Goal: Information Seeking & Learning: Check status

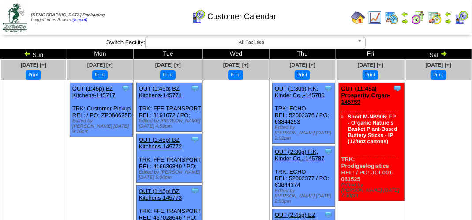
click at [334, 13] on div "Customer Calendar" at bounding box center [233, 13] width 269 height 24
click at [141, 19] on div "Customer Calendar" at bounding box center [233, 13] width 269 height 24
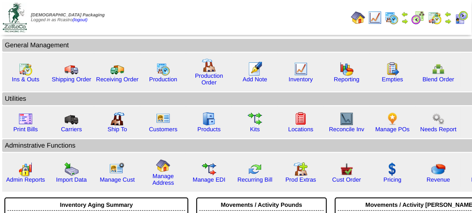
click at [459, 20] on img at bounding box center [461, 18] width 14 height 14
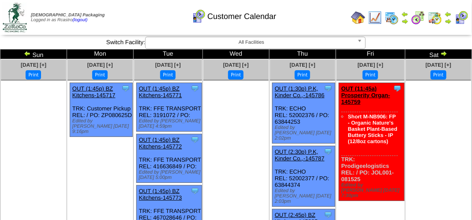
click at [154, 18] on div "Customer Calendar" at bounding box center [233, 13] width 269 height 24
click at [141, 12] on div "Customer Calendar" at bounding box center [233, 13] width 269 height 24
click at [140, 11] on div "Customer Calendar" at bounding box center [233, 13] width 269 height 24
click at [136, 13] on div "Customer Calendar" at bounding box center [233, 13] width 269 height 24
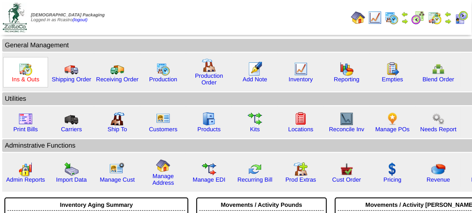
click at [28, 76] on link "Ins & Outs" at bounding box center [25, 79] width 27 height 7
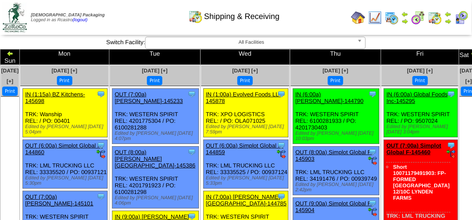
click at [143, 11] on div "Shipping & Receiving" at bounding box center [233, 13] width 269 height 24
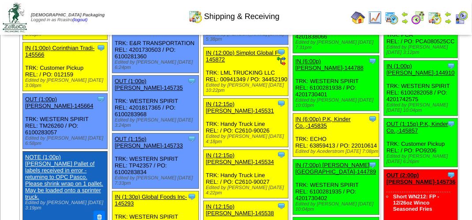
scroll to position [794, 0]
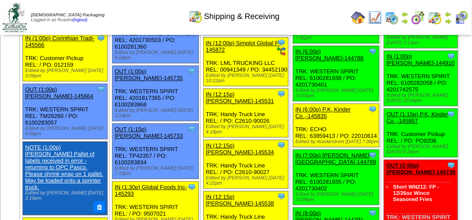
click at [384, 106] on div "Clone Item IN (1:00p) Lamb-Weston-144910 Lamb-Weston ScheduleID: 144910 30 TOTE…" at bounding box center [421, 78] width 74 height 55
drag, startPoint x: 383, startPoint y: 133, endPoint x: 160, endPoint y: 17, distance: 251.1
click at [160, 17] on div "Shipping & Receiving" at bounding box center [233, 13] width 269 height 24
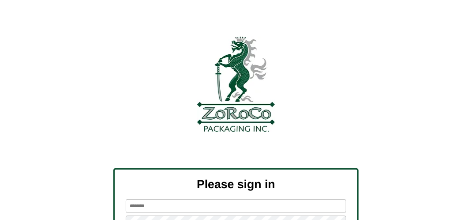
scroll to position [100, 0]
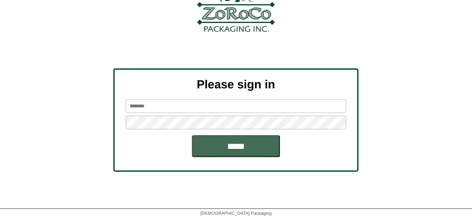
type input "*******"
click at [250, 145] on input "*****" at bounding box center [236, 146] width 88 height 22
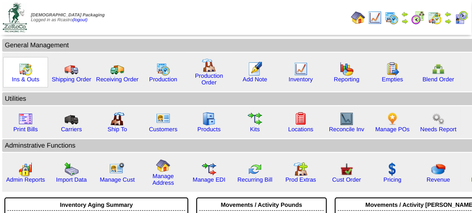
click at [28, 71] on img at bounding box center [26, 69] width 14 height 14
click at [27, 71] on img at bounding box center [26, 69] width 14 height 14
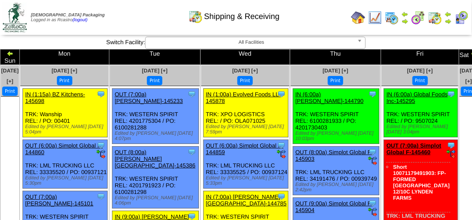
click at [459, 19] on img at bounding box center [461, 18] width 14 height 14
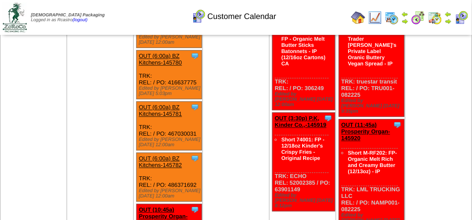
scroll to position [573, 0]
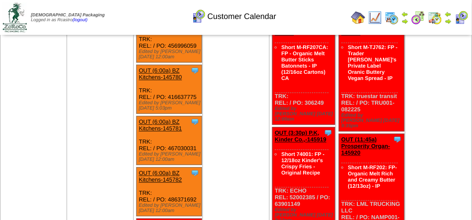
click at [101, 102] on ul at bounding box center [99, 77] width 65 height 132
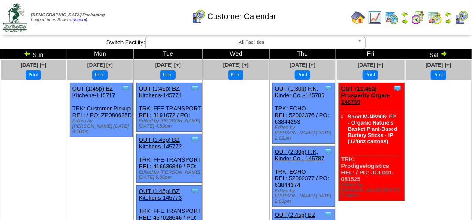
scroll to position [0, 0]
click at [135, 15] on div "Customer Calendar" at bounding box center [233, 13] width 269 height 24
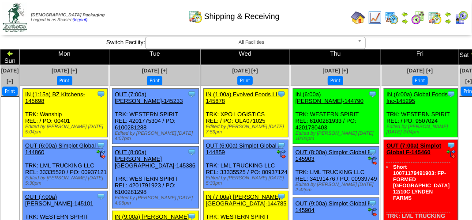
click at [127, 17] on div "Shipping & Receiving" at bounding box center [233, 13] width 269 height 24
drag, startPoint x: 127, startPoint y: 17, endPoint x: 149, endPoint y: 18, distance: 22.5
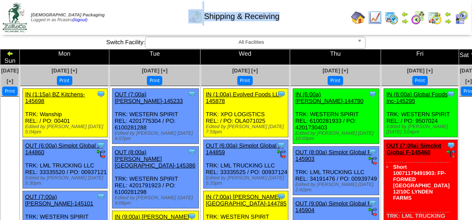
click at [127, 17] on div "Shipping & Receiving" at bounding box center [233, 13] width 269 height 24
click at [149, 18] on div "Shipping & Receiving" at bounding box center [233, 13] width 269 height 24
click at [151, 19] on div "Shipping & Receiving" at bounding box center [233, 13] width 269 height 24
click at [156, 20] on div "Shipping & Receiving" at bounding box center [233, 13] width 269 height 24
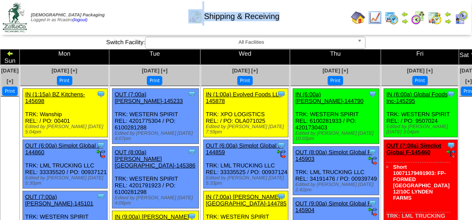
click at [156, 20] on div "Shipping & Receiving" at bounding box center [233, 13] width 269 height 24
click at [142, 22] on div "Shipping & Receiving" at bounding box center [233, 13] width 269 height 24
drag, startPoint x: 142, startPoint y: 22, endPoint x: 136, endPoint y: 22, distance: 6.2
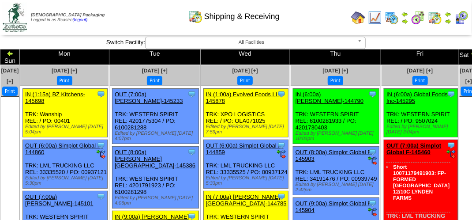
click at [139, 22] on div "Shipping & Receiving" at bounding box center [233, 13] width 269 height 24
click at [136, 22] on div "Shipping & Receiving" at bounding box center [233, 13] width 269 height 24
click at [125, 21] on div "Shipping & Receiving" at bounding box center [233, 13] width 269 height 24
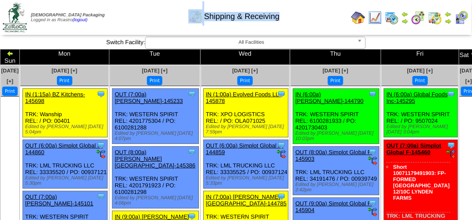
drag, startPoint x: 125, startPoint y: 21, endPoint x: 116, endPoint y: 26, distance: 9.9
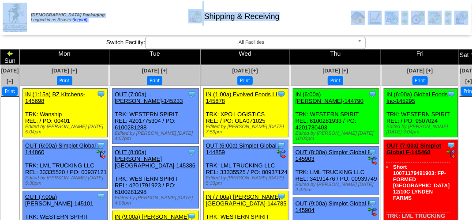
click at [116, 26] on td "Zoroco Packaging Logged in as Rcastro (logout)" at bounding box center [63, 17] width 124 height 33
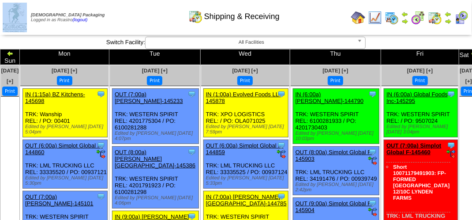
click at [116, 26] on td "Zoroco Packaging Logged in as Rcastro (logout)" at bounding box center [63, 17] width 124 height 33
click at [123, 26] on td "Zoroco Packaging Logged in as Rcastro (logout)" at bounding box center [63, 17] width 124 height 33
click at [132, 24] on div "Shipping & Receiving" at bounding box center [233, 13] width 269 height 24
click at [303, 13] on div "Shipping & Receiving" at bounding box center [233, 13] width 269 height 24
drag, startPoint x: 169, startPoint y: 24, endPoint x: 176, endPoint y: 28, distance: 8.5
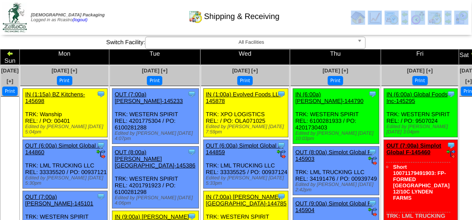
click at [134, 24] on div "Shipping & Receiving" at bounding box center [233, 13] width 269 height 24
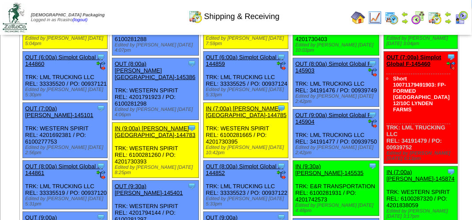
scroll to position [0, 0]
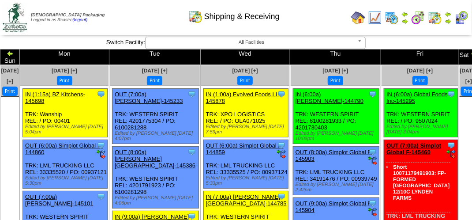
click at [459, 124] on ul at bounding box center [468, 163] width 18 height 132
click at [133, 13] on div "Shipping & Receiving" at bounding box center [233, 13] width 269 height 24
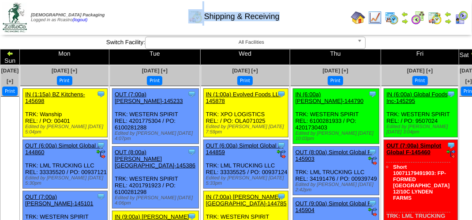
click at [133, 13] on div "Shipping & Receiving" at bounding box center [233, 13] width 269 height 24
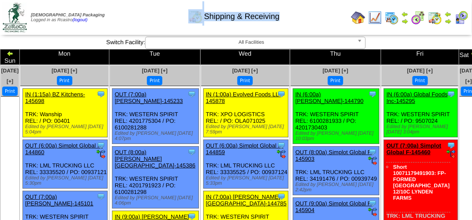
click at [133, 13] on div "Shipping & Receiving" at bounding box center [233, 13] width 269 height 24
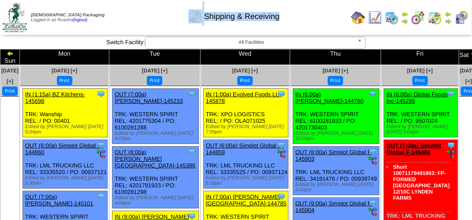
click at [133, 13] on div "Shipping & Receiving" at bounding box center [233, 13] width 269 height 24
click at [143, 24] on div "Shipping & Receiving" at bounding box center [233, 13] width 269 height 24
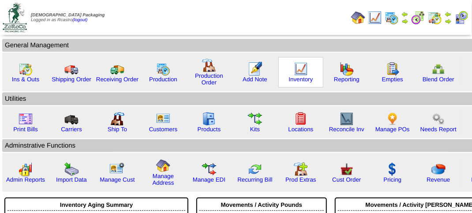
click at [301, 72] on img at bounding box center [301, 69] width 14 height 14
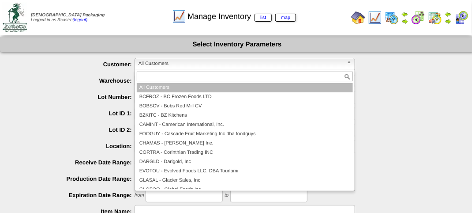
click at [172, 64] on span "All Customers" at bounding box center [240, 63] width 205 height 11
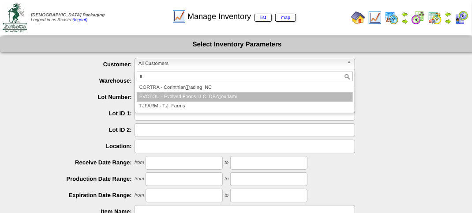
type input "*"
click at [181, 100] on li "EVOTOU - Evolved Foods LLC. DBA T ourlami" at bounding box center [245, 96] width 216 height 9
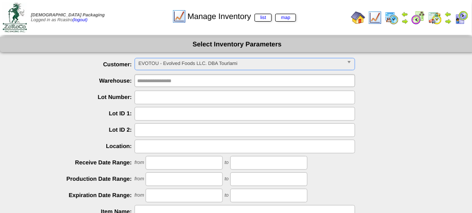
click at [177, 61] on span "EVOTOU - Evolved Foods LLC. DBA Tourlami" at bounding box center [240, 63] width 205 height 11
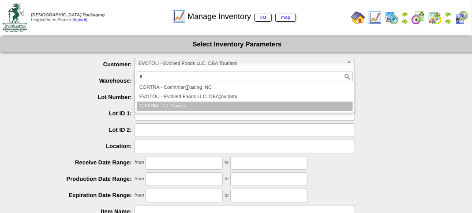
type input "*"
click at [161, 105] on li "T JFARM - T.J. Farms" at bounding box center [245, 105] width 216 height 9
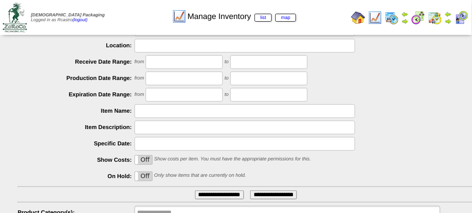
scroll to position [155, 0]
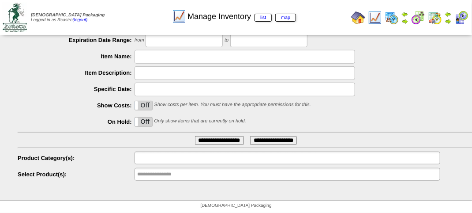
click at [172, 160] on input "text" at bounding box center [165, 157] width 56 height 11
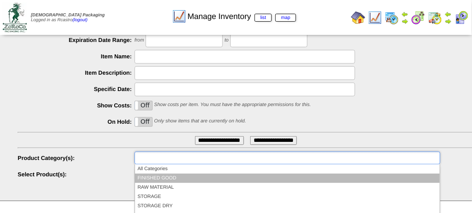
click at [166, 177] on li "FINISHED GOOD" at bounding box center [287, 177] width 305 height 9
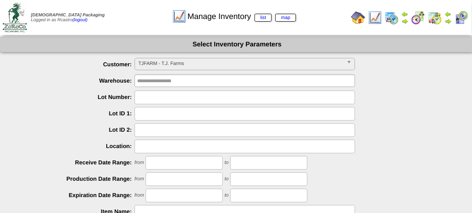
scroll to position [176, 0]
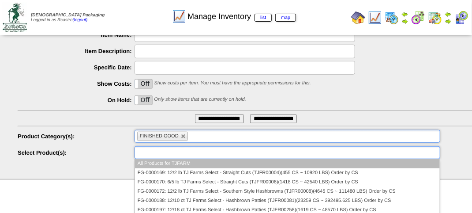
click at [177, 157] on input "text" at bounding box center [165, 152] width 56 height 11
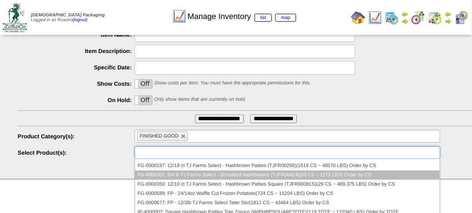
scroll to position [0, 0]
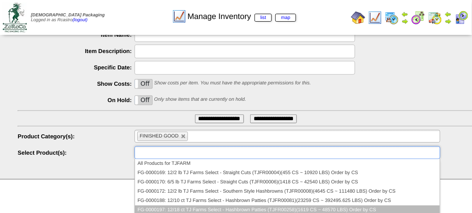
click at [198, 208] on li "FG-0000197: 12/18 ct TJ Farms Select - Hashbrown Patties (TJFR00258)(1619 CS ~ …" at bounding box center [287, 209] width 305 height 9
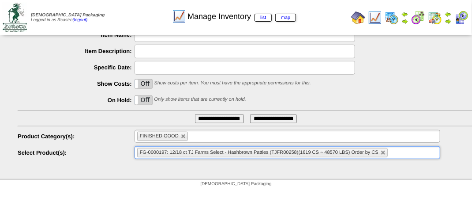
click at [212, 117] on input "**********" at bounding box center [219, 118] width 49 height 9
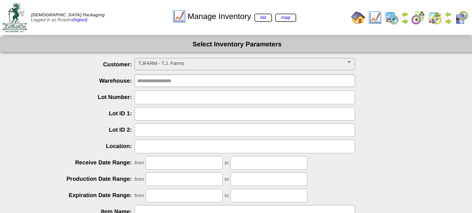
scroll to position [155, 0]
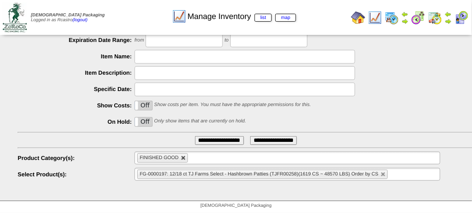
click at [182, 160] on link at bounding box center [183, 157] width 5 height 5
type input "**********"
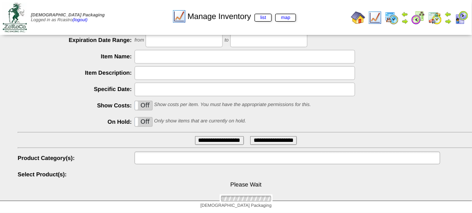
click at [180, 160] on input "text" at bounding box center [165, 157] width 56 height 11
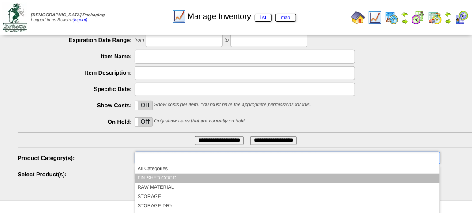
click at [170, 178] on li "FINISHED GOOD" at bounding box center [287, 177] width 305 height 9
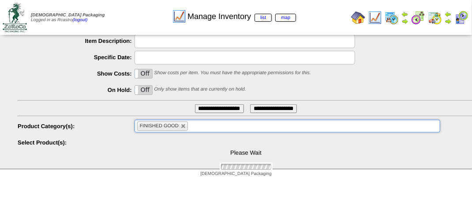
scroll to position [212, 0]
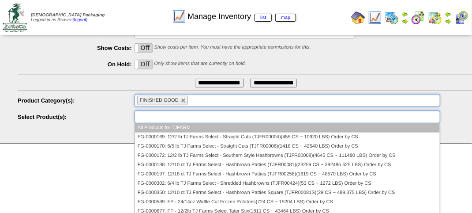
click at [175, 118] on input "text" at bounding box center [165, 116] width 56 height 11
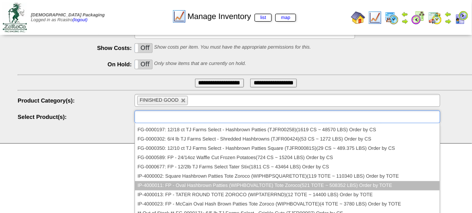
scroll to position [88, 0]
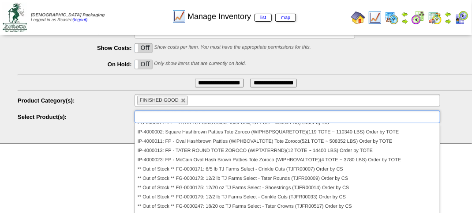
type input "**********"
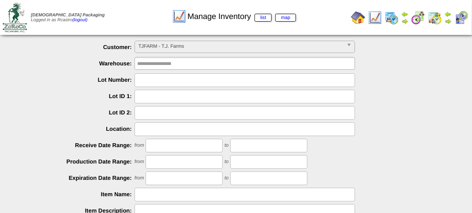
scroll to position [0, 0]
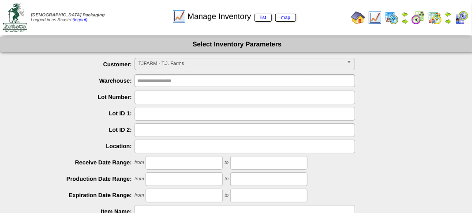
click at [181, 66] on span "TJFARM - T.J. Farms" at bounding box center [240, 63] width 205 height 11
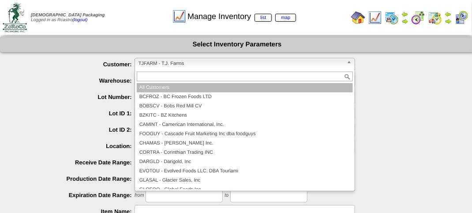
click at [164, 86] on li "All Customers" at bounding box center [245, 87] width 216 height 9
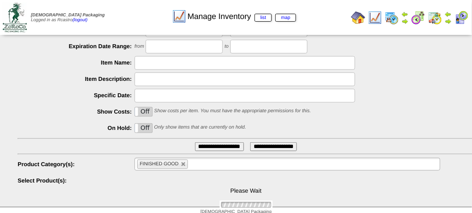
scroll to position [212, 0]
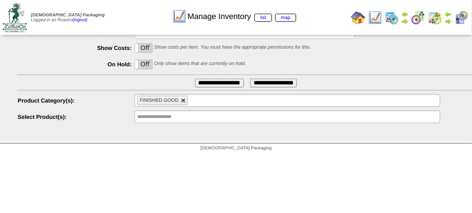
click at [182, 102] on link at bounding box center [183, 100] width 5 height 5
type input "**********"
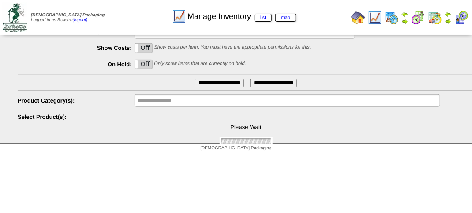
scroll to position [0, 0]
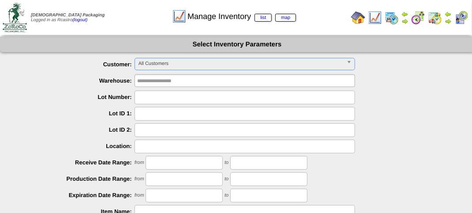
click at [160, 97] on input "text" at bounding box center [244, 97] width 220 height 14
type input "*******"
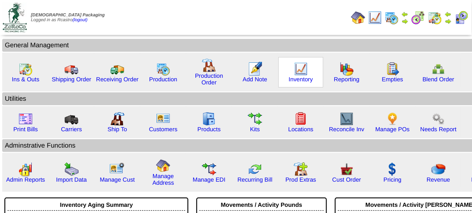
click at [303, 73] on img at bounding box center [301, 69] width 14 height 14
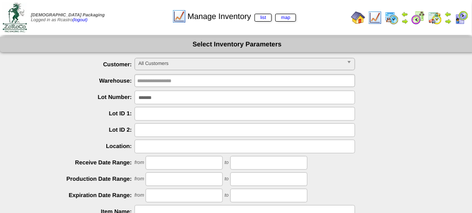
click at [173, 99] on input "*******" at bounding box center [244, 97] width 220 height 14
type input "*"
click at [154, 64] on span "All Customers" at bounding box center [240, 63] width 205 height 11
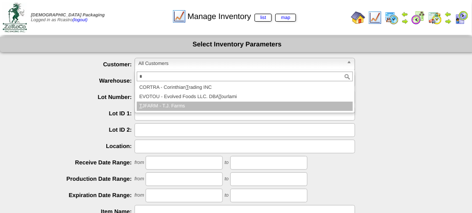
type input "*"
click at [164, 108] on li "T JFARM - T.J. Farms" at bounding box center [245, 105] width 216 height 9
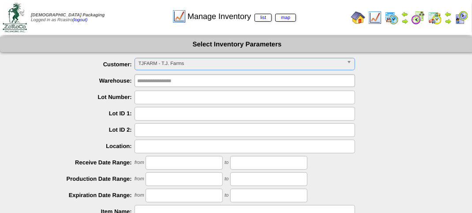
scroll to position [155, 0]
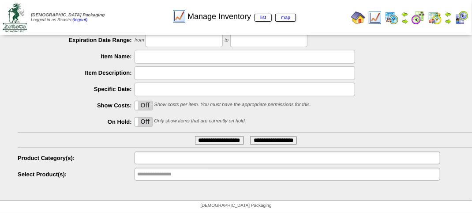
click at [175, 161] on input "text" at bounding box center [165, 157] width 56 height 11
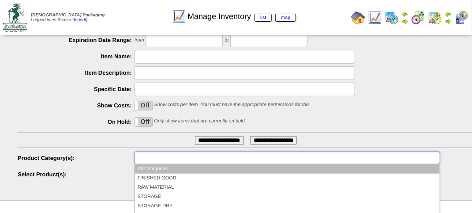
click at [181, 172] on li "All Categories" at bounding box center [287, 168] width 305 height 9
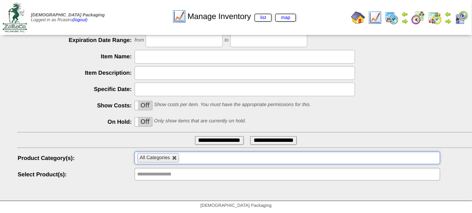
click at [172, 158] on link at bounding box center [174, 157] width 5 height 5
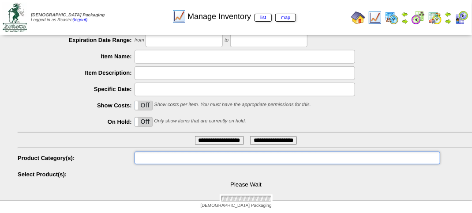
click at [174, 159] on ul at bounding box center [287, 157] width 306 height 13
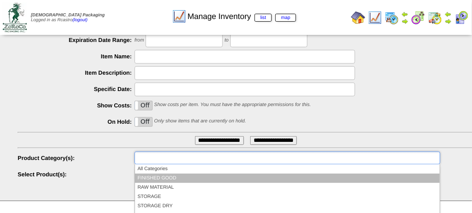
click at [166, 176] on li "FINISHED GOOD" at bounding box center [287, 177] width 305 height 9
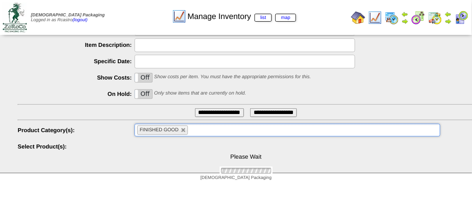
scroll to position [212, 0]
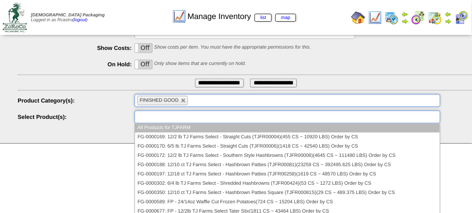
click at [233, 116] on ul at bounding box center [287, 116] width 306 height 13
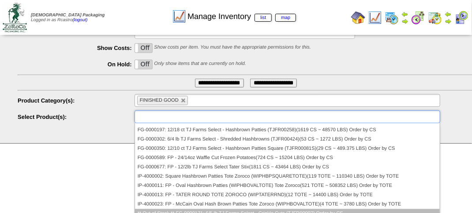
scroll to position [88, 0]
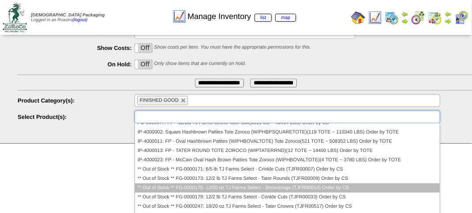
click at [253, 186] on li "** Out of Stock ** FG-0000175: 12/20 oz TJ Farms Select - Shoestrings (TJFR0001…" at bounding box center [287, 187] width 305 height 9
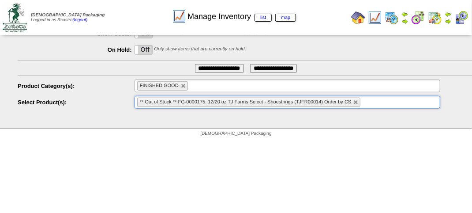
scroll to position [228, 0]
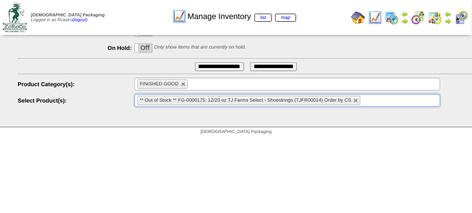
click at [216, 67] on input "**********" at bounding box center [219, 66] width 49 height 9
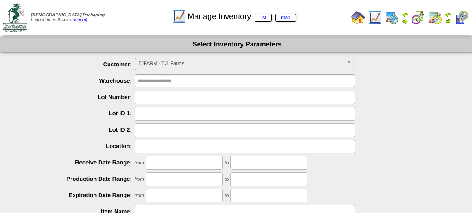
scroll to position [155, 0]
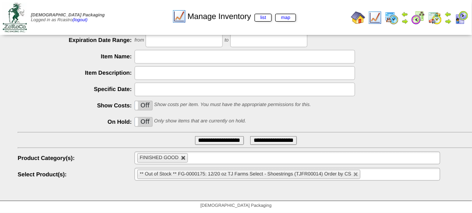
click at [181, 157] on link at bounding box center [183, 157] width 5 height 5
type input "**********"
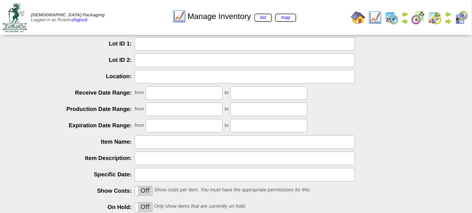
scroll to position [0, 0]
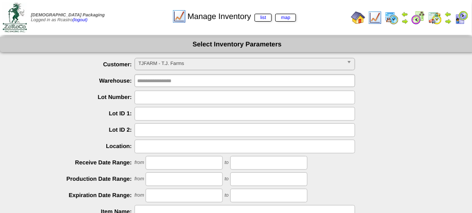
click at [146, 98] on input "text" at bounding box center [244, 97] width 220 height 14
type input "*******"
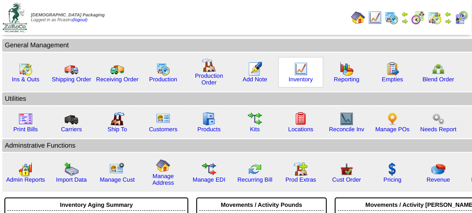
click at [298, 71] on img at bounding box center [301, 69] width 14 height 14
click at [298, 70] on img at bounding box center [301, 69] width 14 height 14
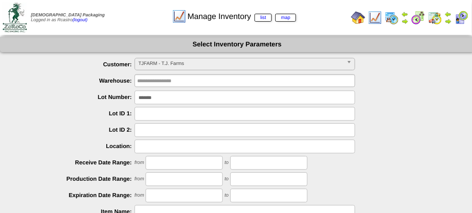
click at [170, 98] on input "*******" at bounding box center [244, 97] width 220 height 14
type input "*"
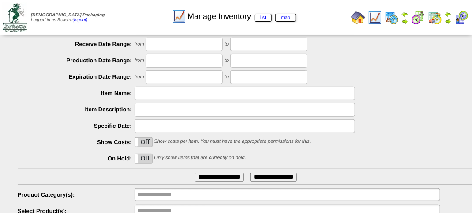
scroll to position [155, 0]
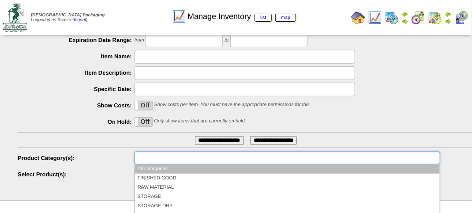
click at [169, 157] on input "text" at bounding box center [165, 157] width 56 height 11
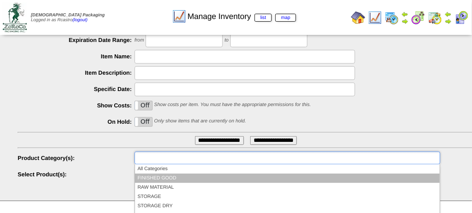
click at [166, 175] on li "FINISHED GOOD" at bounding box center [287, 177] width 305 height 9
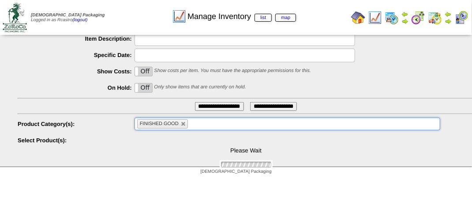
scroll to position [212, 0]
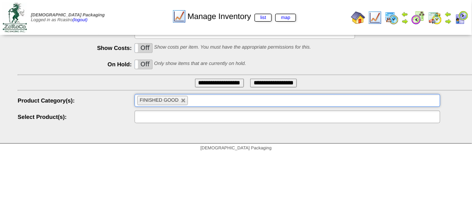
click at [201, 121] on ul at bounding box center [287, 116] width 306 height 13
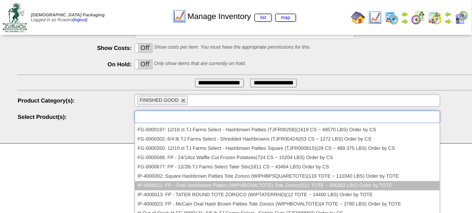
scroll to position [88, 0]
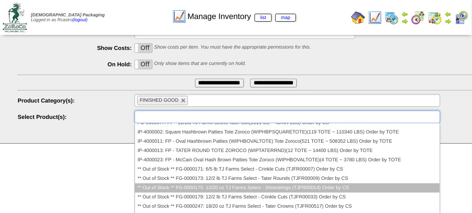
click at [227, 188] on li "** Out of Stock ** FG-0000175: 12/20 oz TJ Farms Select - Shoestrings (TJFR0001…" at bounding box center [287, 187] width 305 height 9
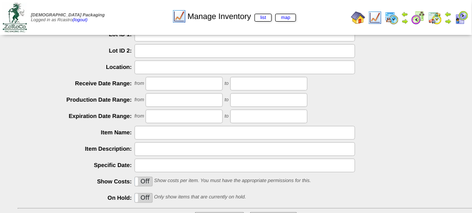
scroll to position [132, 0]
